Goal: Task Accomplishment & Management: Use online tool/utility

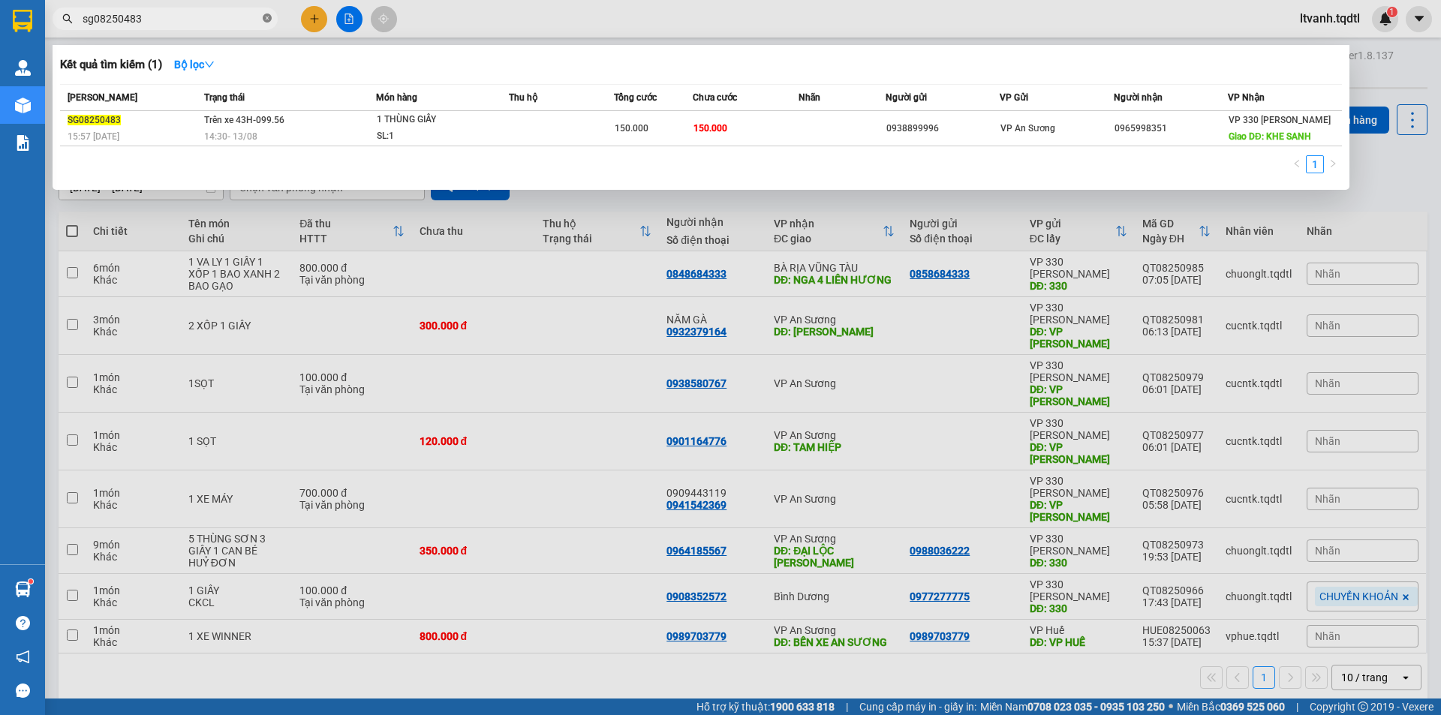
click at [270, 17] on icon "close-circle" at bounding box center [267, 18] width 9 height 9
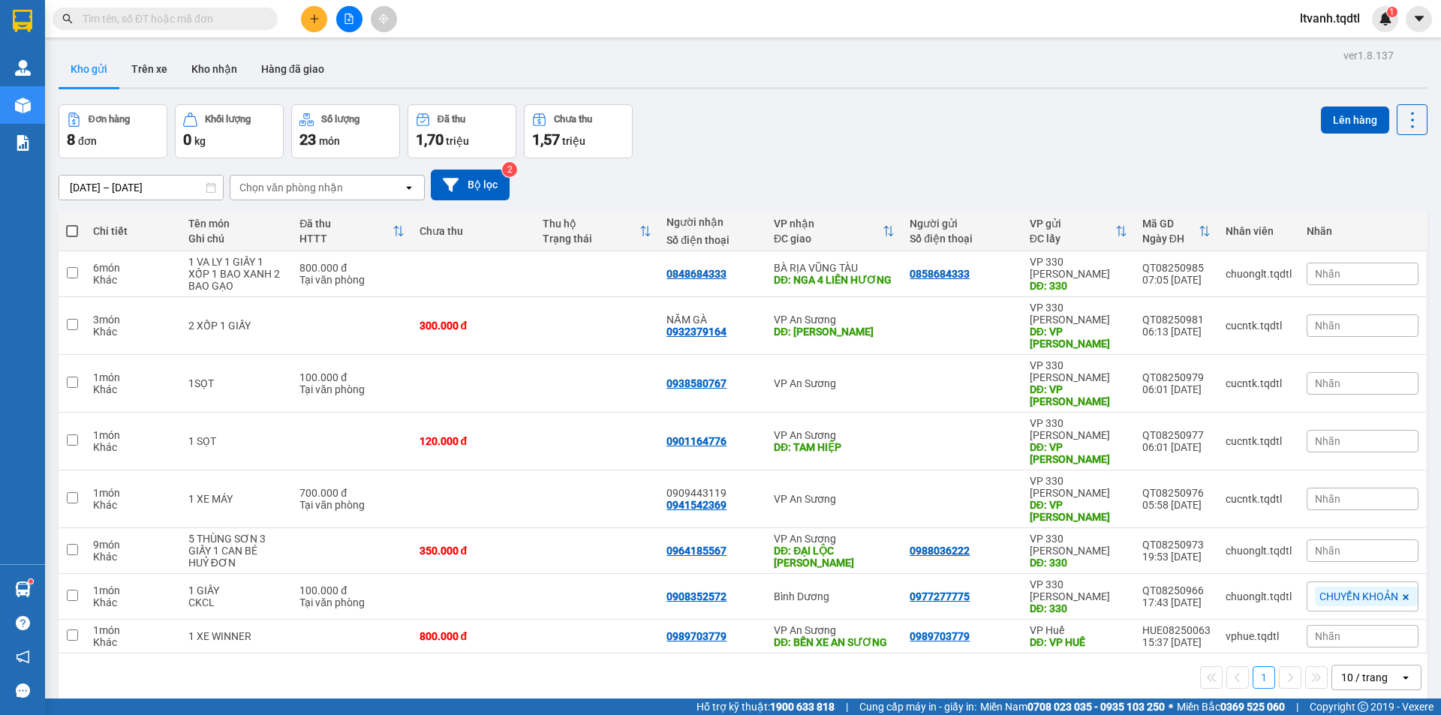
click at [208, 20] on input "text" at bounding box center [171, 19] width 177 height 17
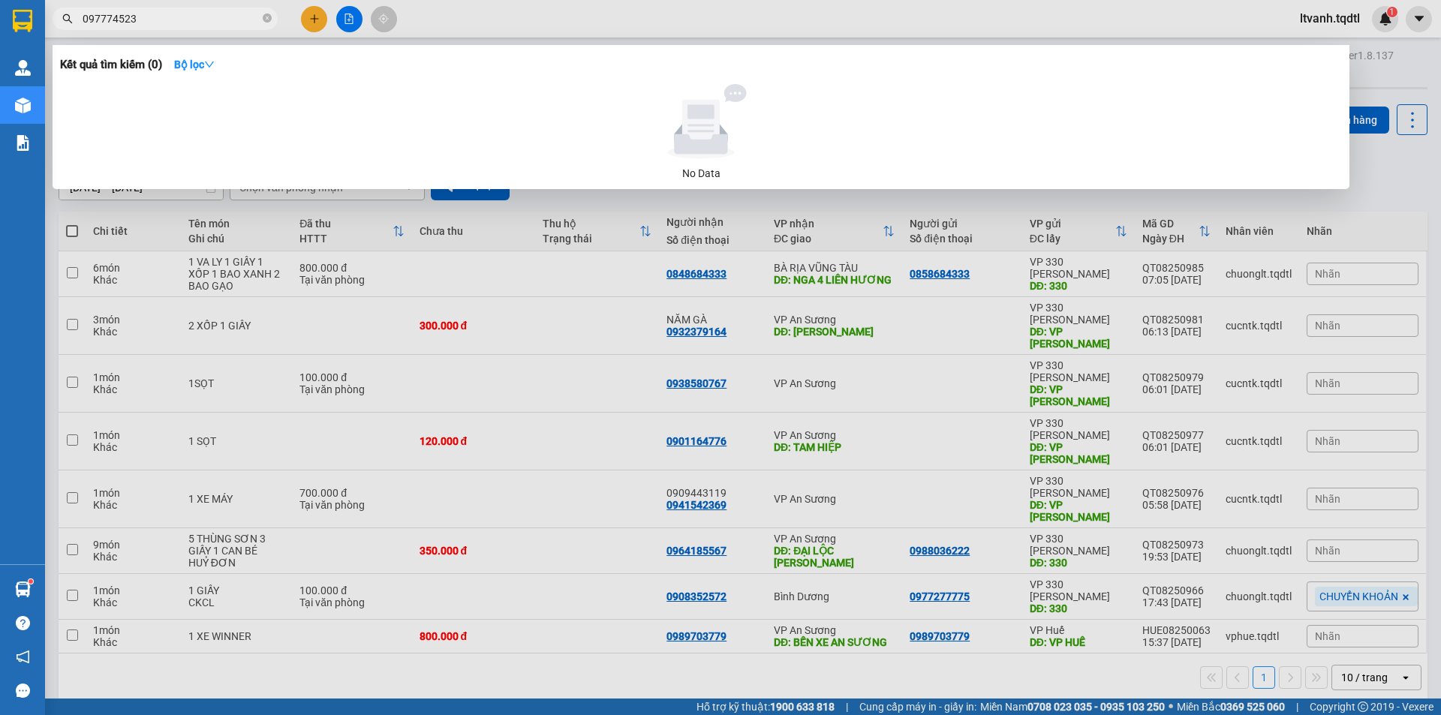
type input "0977745238"
click at [227, 23] on input "0977745238" at bounding box center [171, 19] width 177 height 17
click at [265, 16] on icon "close-circle" at bounding box center [267, 18] width 9 height 9
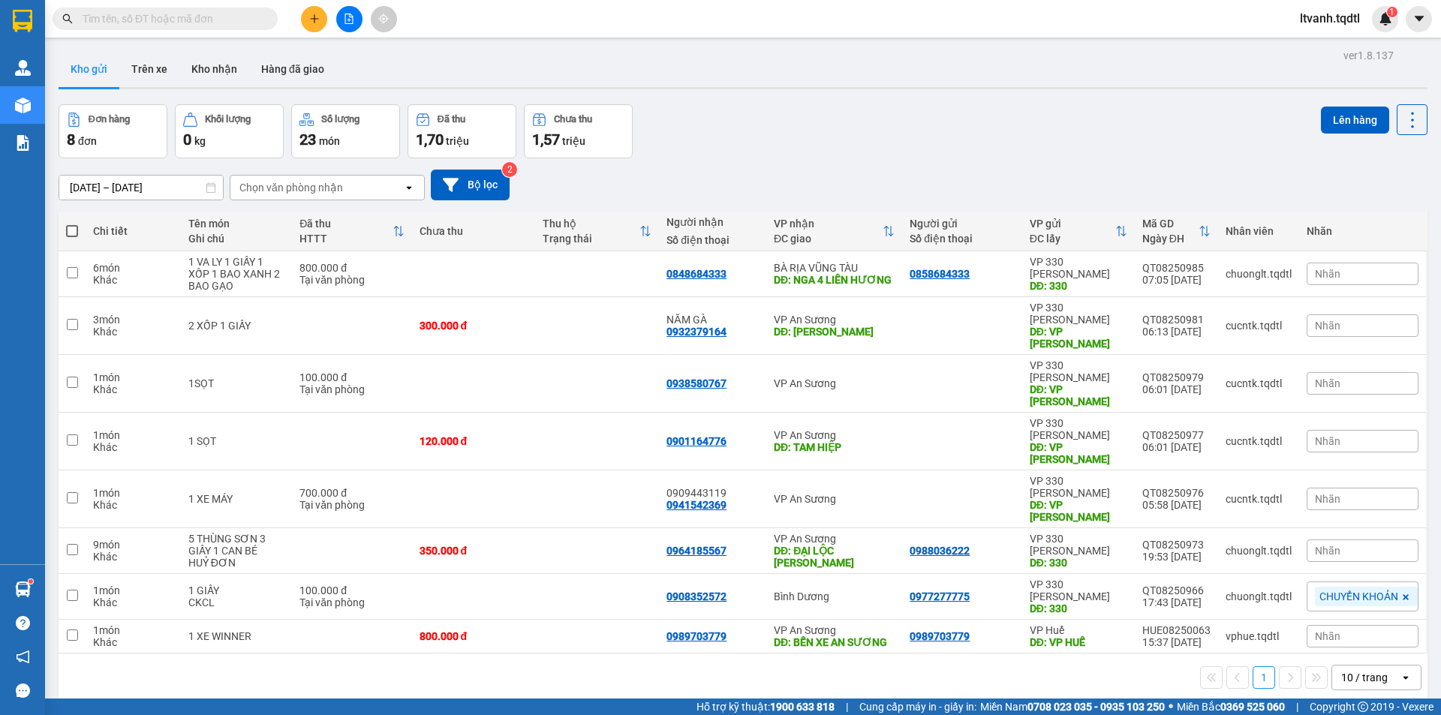
click at [206, 23] on input "text" at bounding box center [171, 19] width 177 height 17
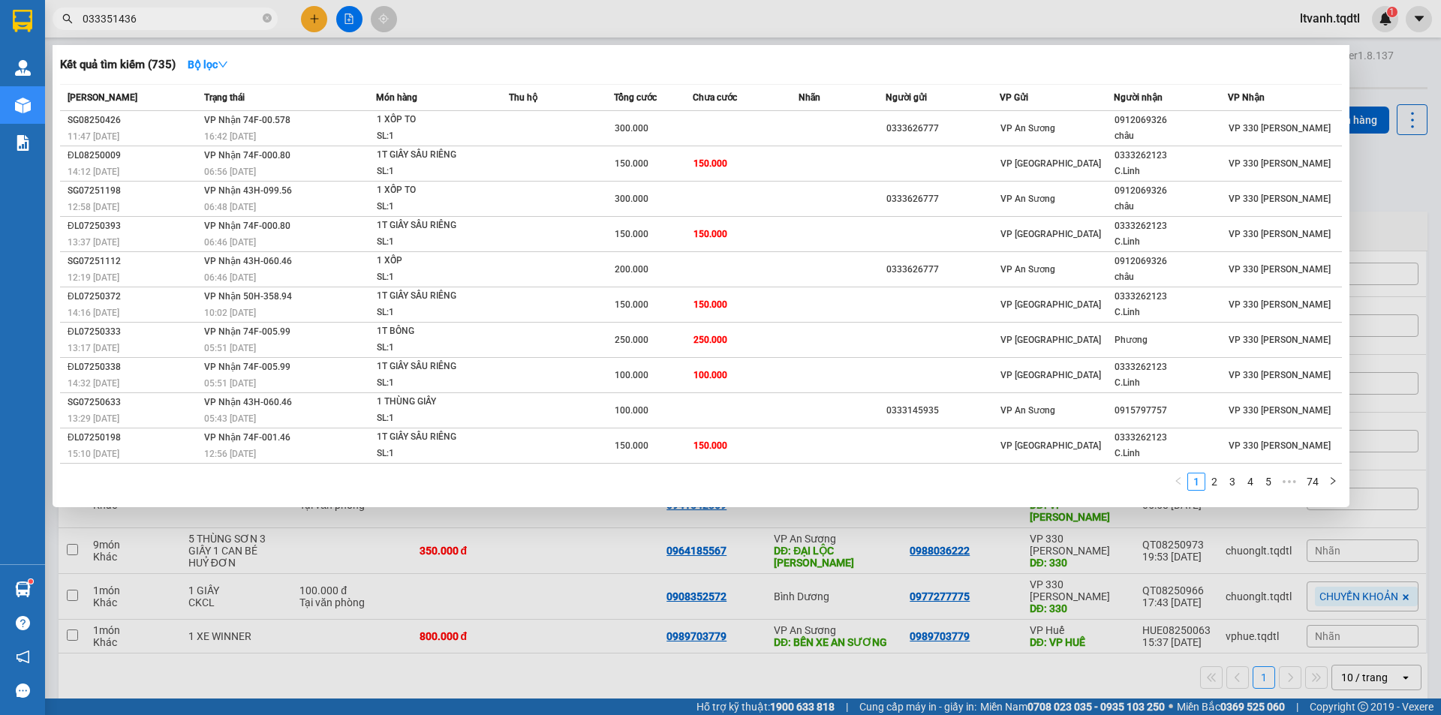
type input "0333514368"
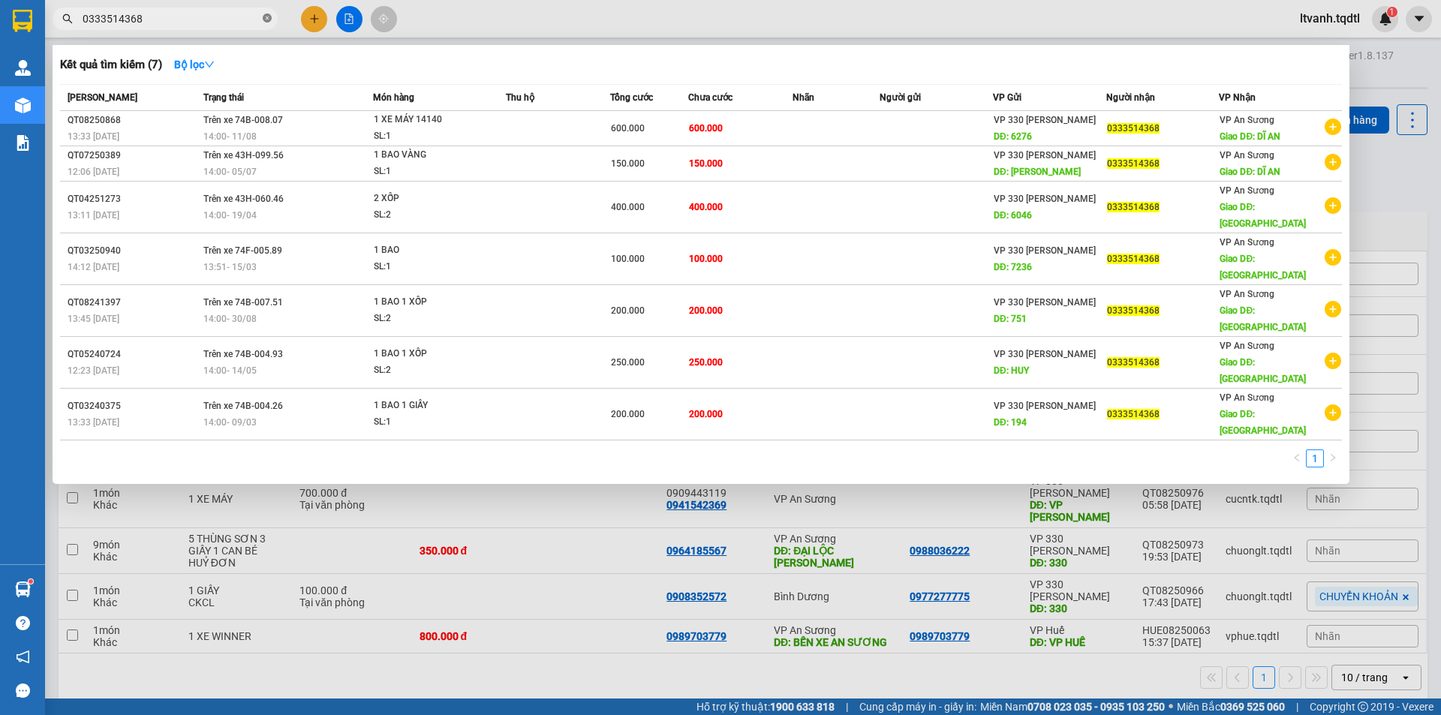
click at [267, 23] on icon "close-circle" at bounding box center [267, 18] width 9 height 9
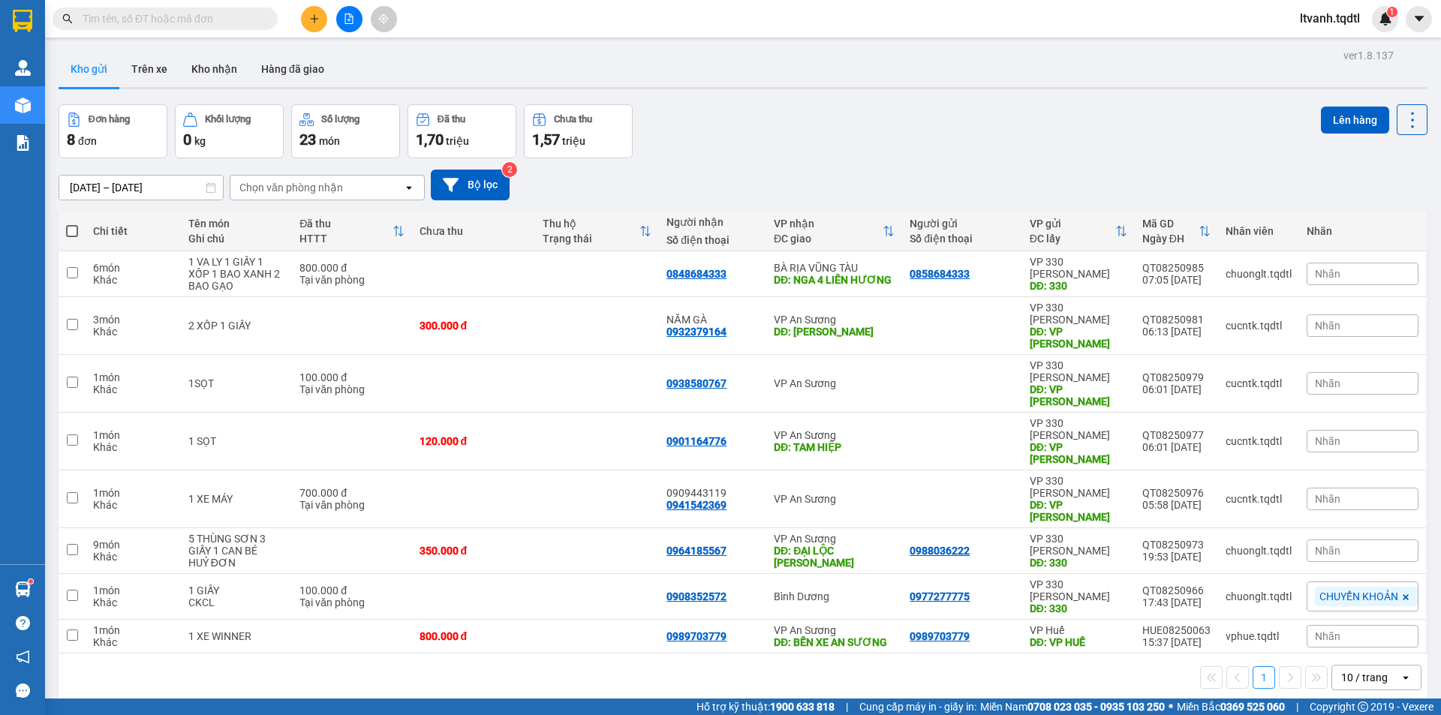
click at [113, 17] on input "text" at bounding box center [171, 19] width 177 height 17
